Goal: Information Seeking & Learning: Find specific fact

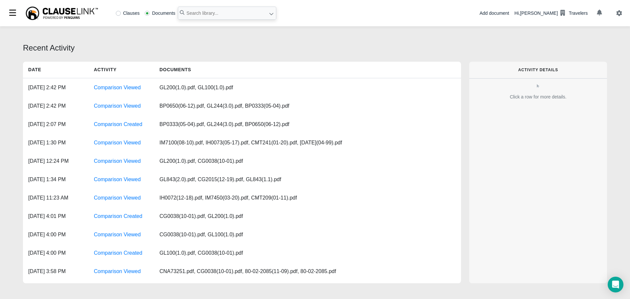
click at [116, 12] on label "Clauses" at bounding box center [128, 13] width 24 height 5
radio input "true"
click at [197, 10] on input "text" at bounding box center [227, 13] width 98 height 13
paste input "3. Inspections and Surveys"
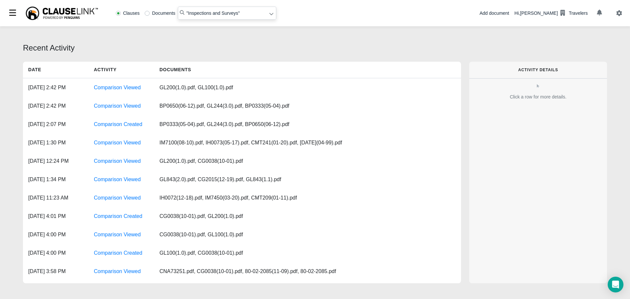
type input ""Inspections and Surveys""
click at [269, 15] on icon at bounding box center [271, 13] width 5 height 5
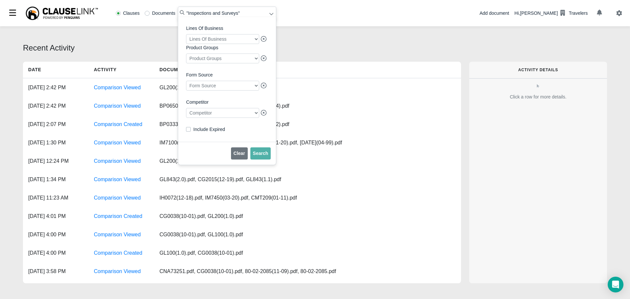
click at [206, 116] on div at bounding box center [222, 113] width 73 height 10
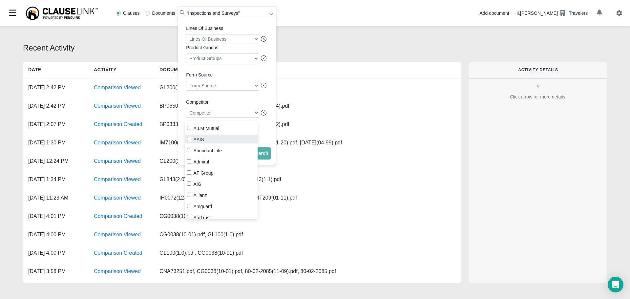
click at [199, 139] on label "AAIS" at bounding box center [221, 139] width 73 height 9
checkbox input "true"
click at [266, 160] on button "Search" at bounding box center [260, 153] width 21 height 12
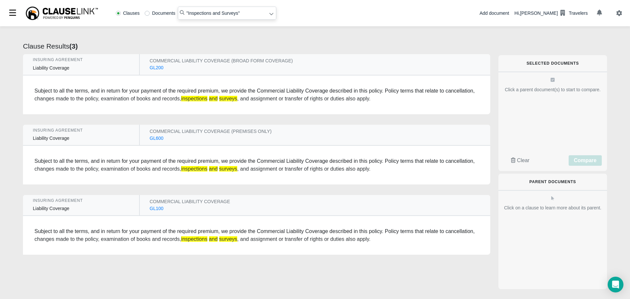
click at [155, 66] on div "GL200" at bounding box center [157, 67] width 14 height 7
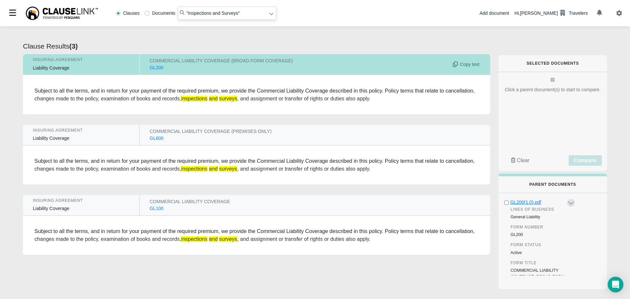
click at [517, 200] on div "GL200(1.0).pdf" at bounding box center [538, 202] width 56 height 7
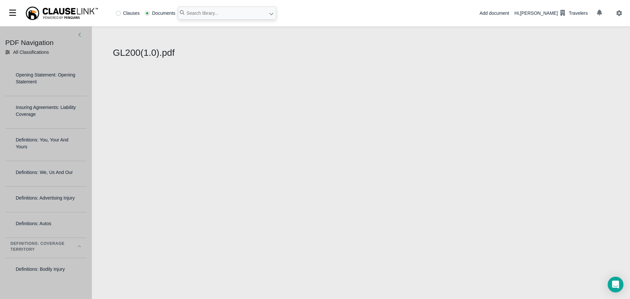
select select "1"
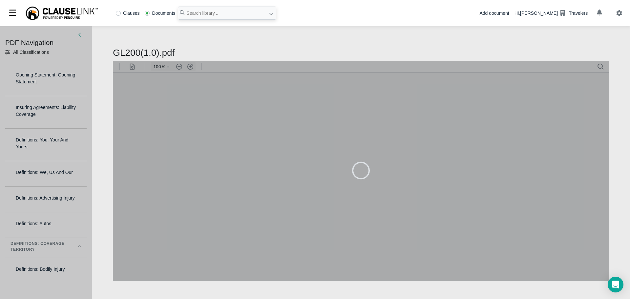
type input "79"
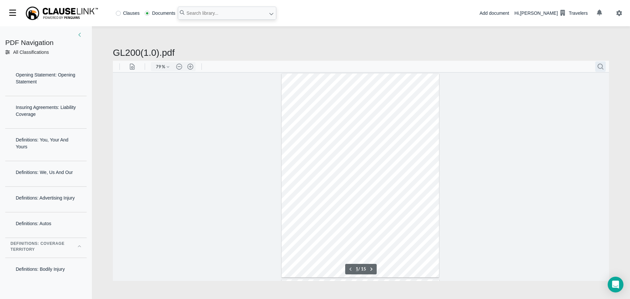
click at [603, 66] on button ".cls-1{fill:#abb0c4;} icon - header - search" at bounding box center [600, 66] width 11 height 11
paste input "3. Inspections and Surveys"
drag, startPoint x: 525, startPoint y: 83, endPoint x: 529, endPoint y: 83, distance: 4.0
click at [525, 83] on input "3. Inspections and Surveys" at bounding box center [562, 82] width 82 height 7
type input "Inspections and Surveys"
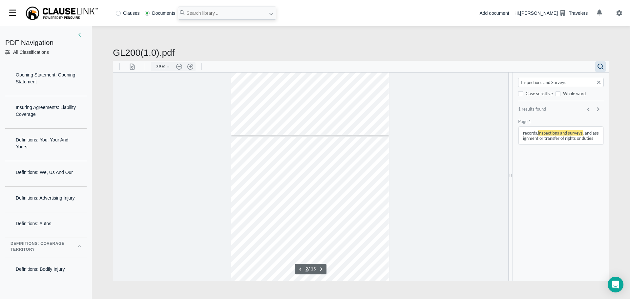
scroll to position [146, 0]
type input "1"
type input "Inspections and Surveys"
